Goal: Information Seeking & Learning: Learn about a topic

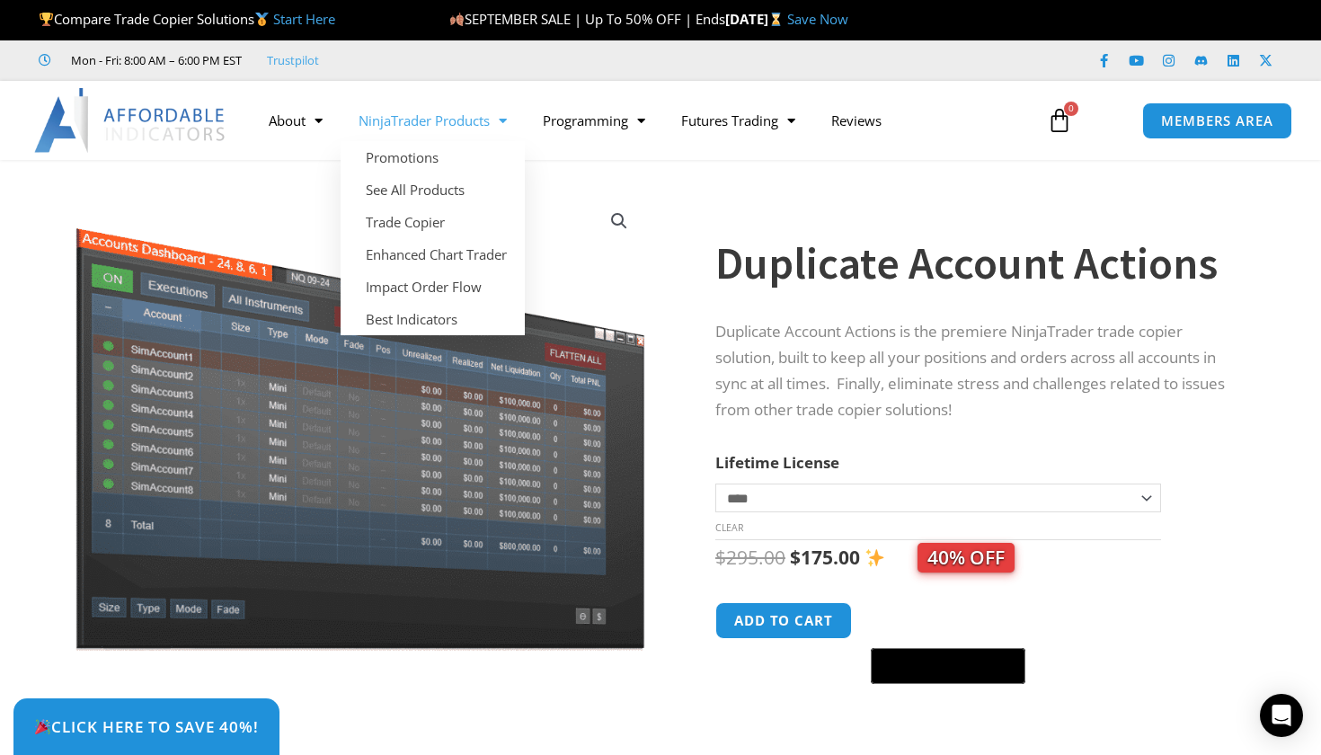
click at [512, 119] on link "NinjaTrader Products" at bounding box center [433, 120] width 184 height 41
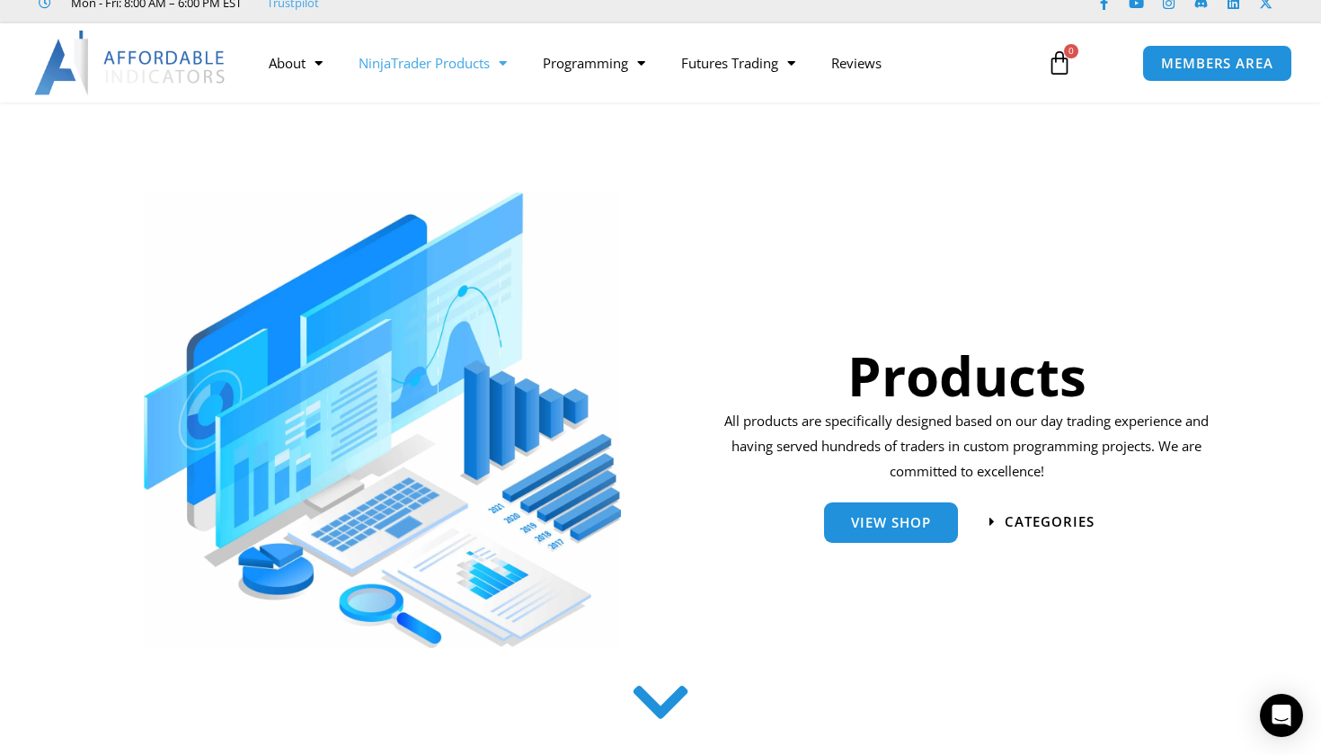
scroll to position [60, 0]
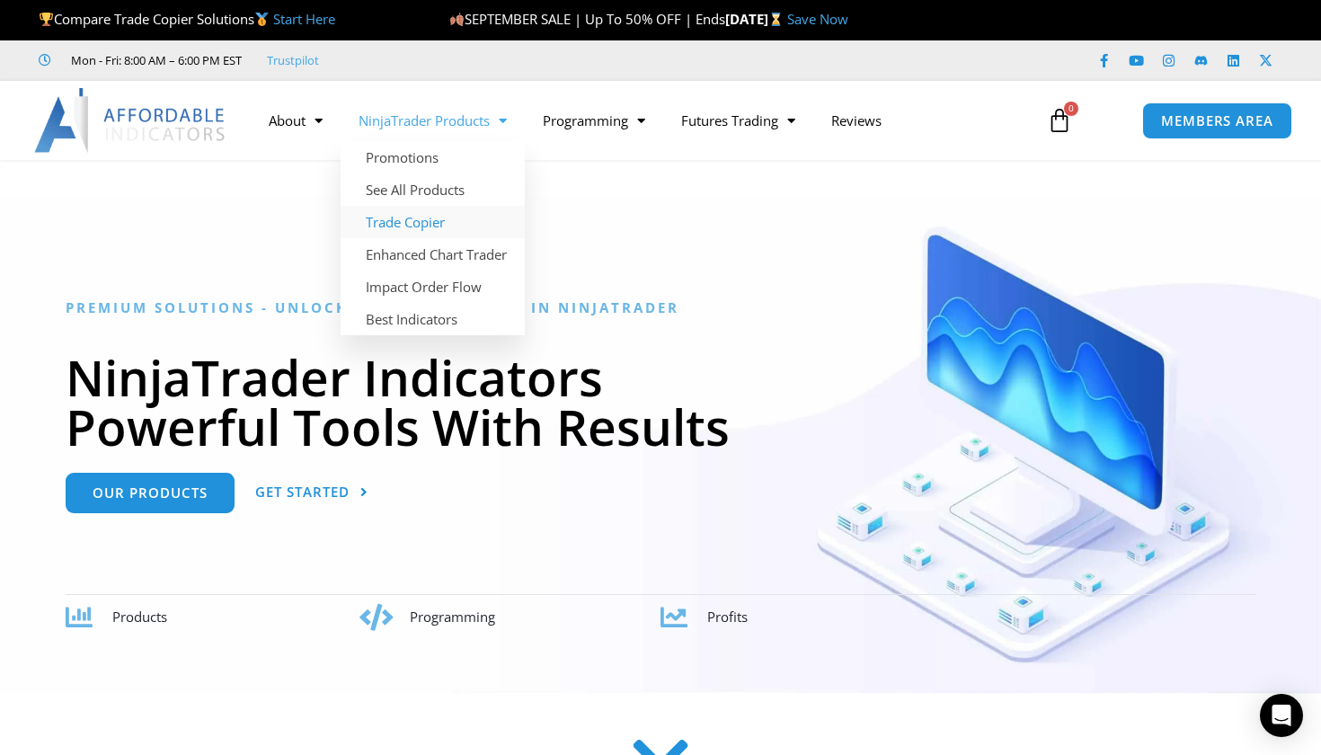
click at [437, 222] on link "Trade Copier" at bounding box center [433, 222] width 184 height 32
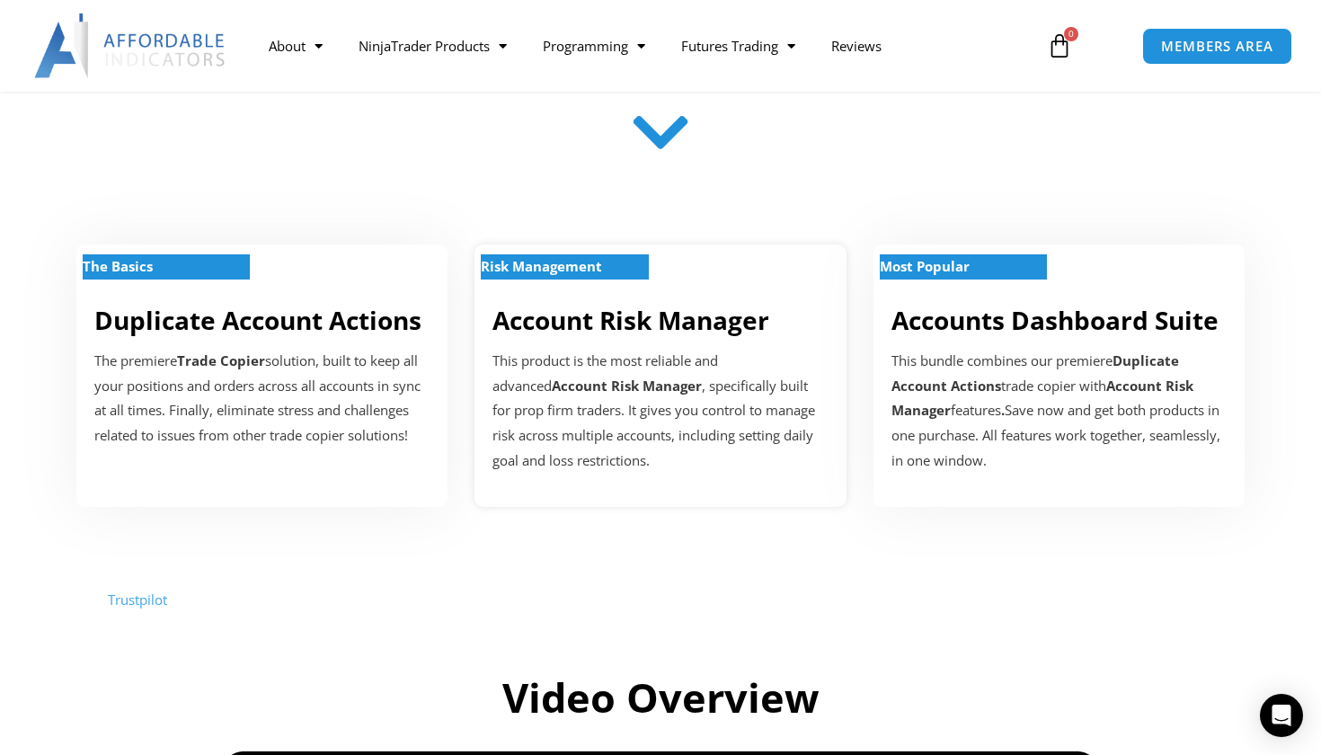
scroll to position [543, 0]
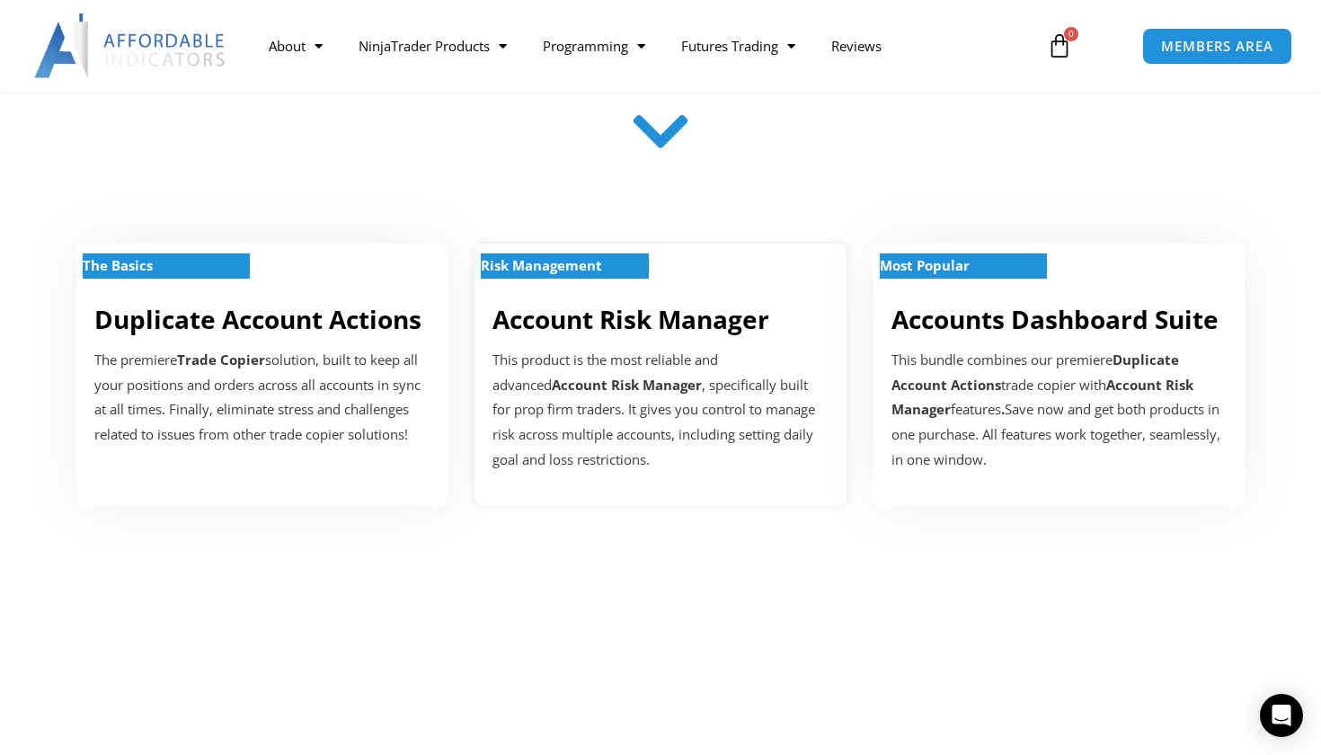
click at [599, 258] on strong "Risk Management" at bounding box center [541, 265] width 121 height 18
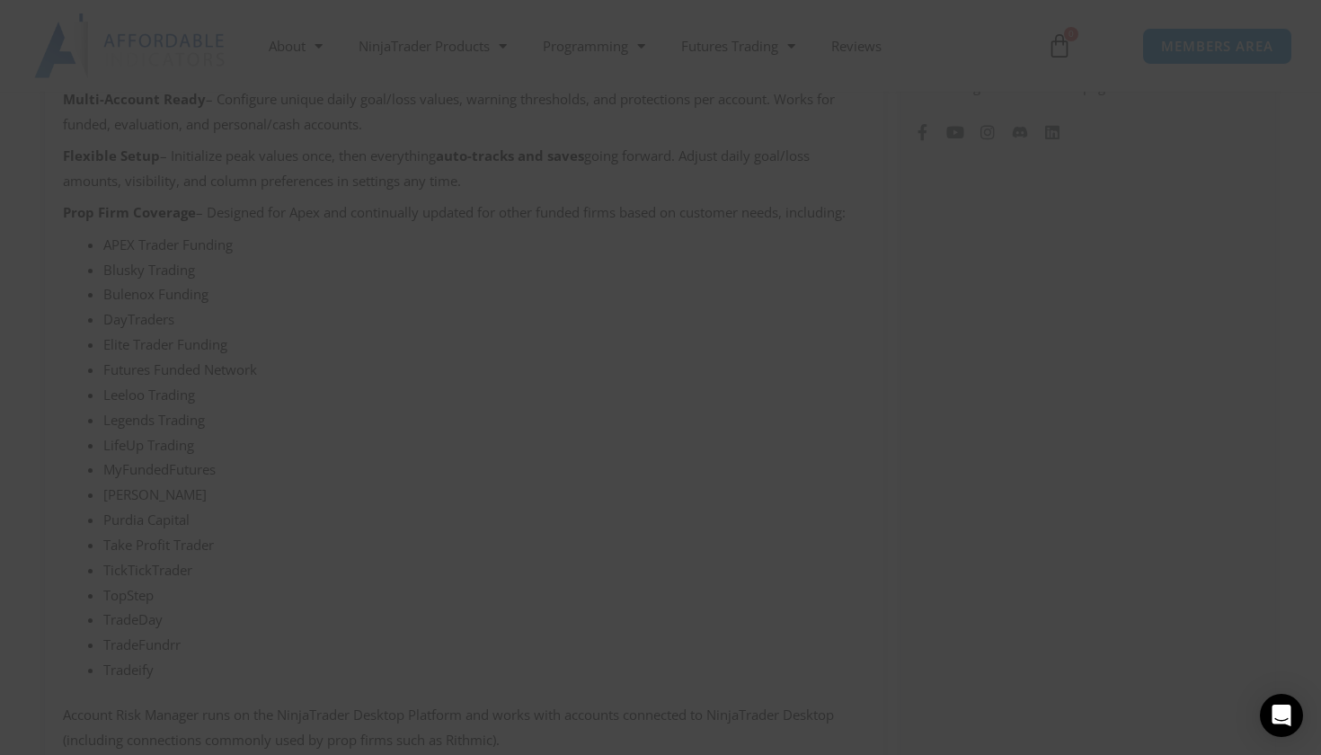
scroll to position [211, 0]
click at [677, 745] on link "No thanks, I’m not interested!" at bounding box center [660, 745] width 179 height 17
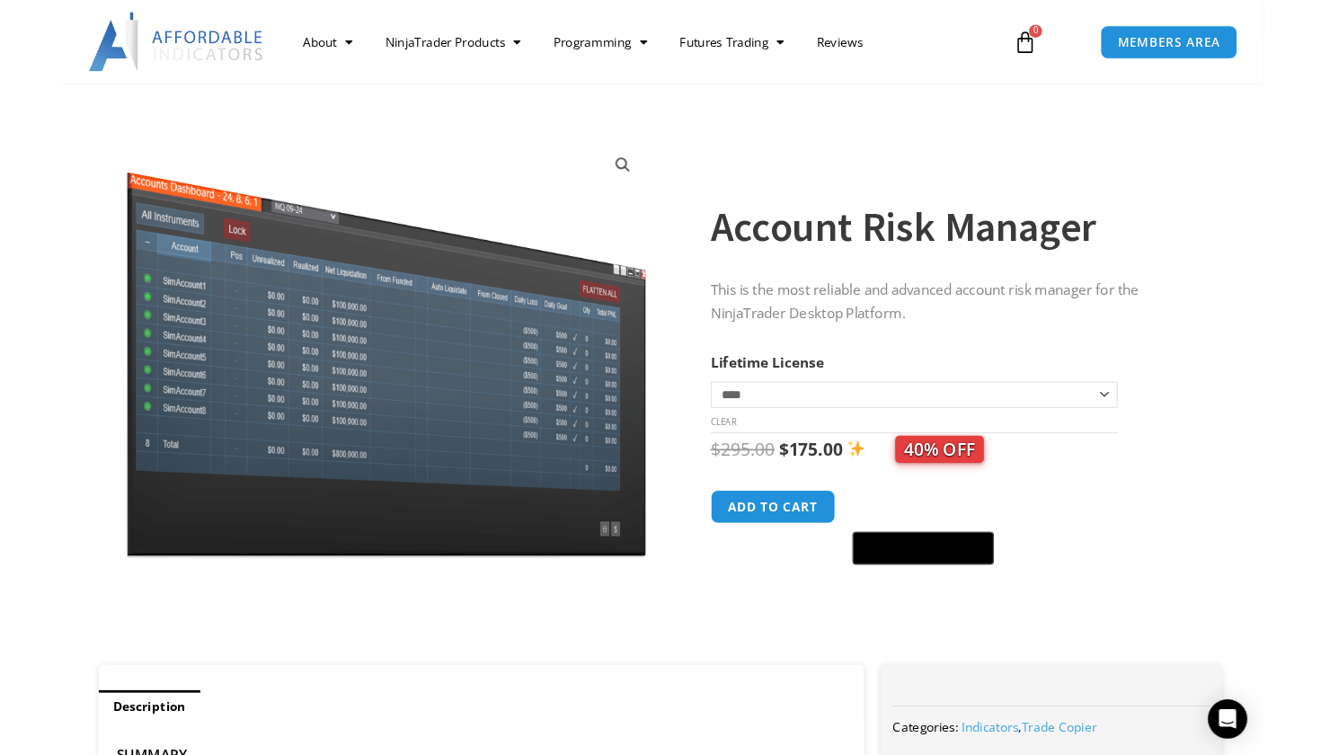
scroll to position [1987, 0]
